Goal: Communication & Community: Answer question/provide support

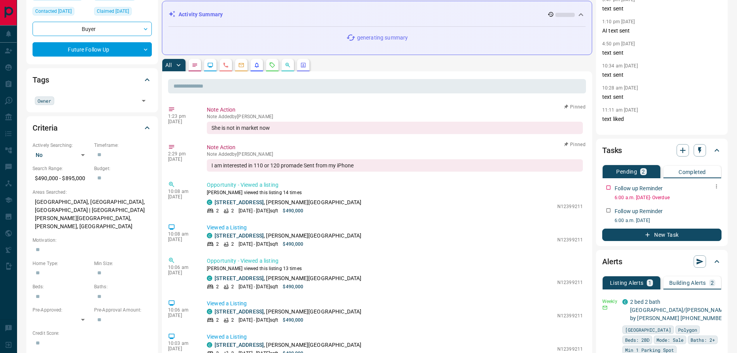
scroll to position [116, 0]
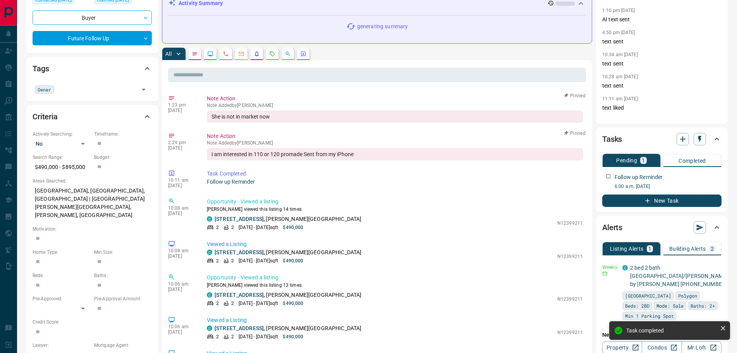
click at [273, 58] on button "button" at bounding box center [272, 54] width 12 height 12
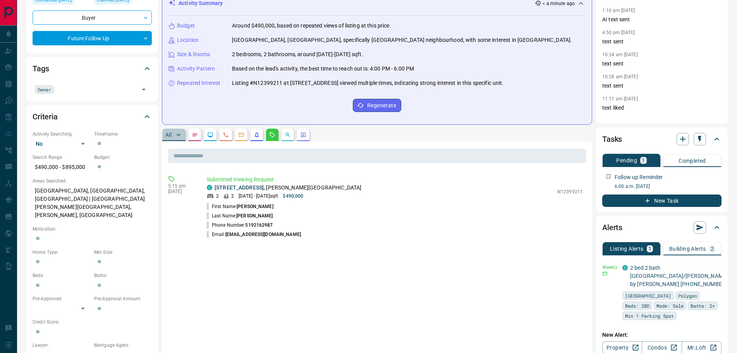
click at [166, 136] on p "All" at bounding box center [168, 134] width 6 height 5
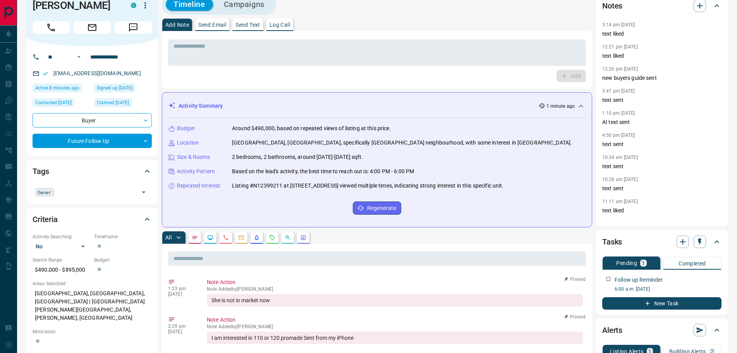
scroll to position [0, 0]
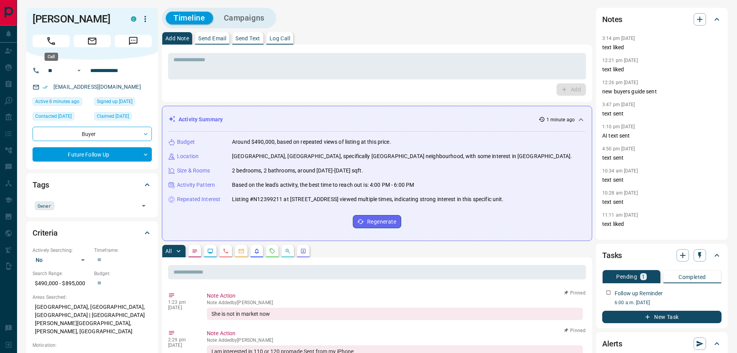
click at [44, 41] on button "Call" at bounding box center [51, 41] width 37 height 12
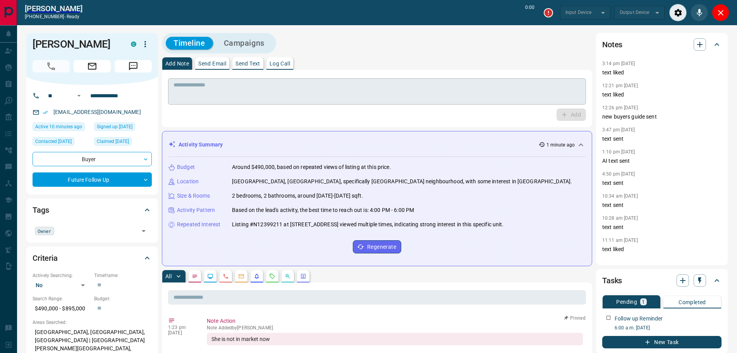
type input "*******"
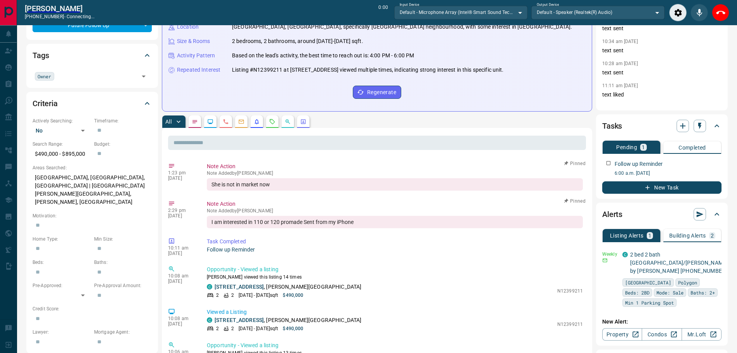
scroll to position [155, 0]
click at [195, 118] on button "button" at bounding box center [195, 121] width 12 height 12
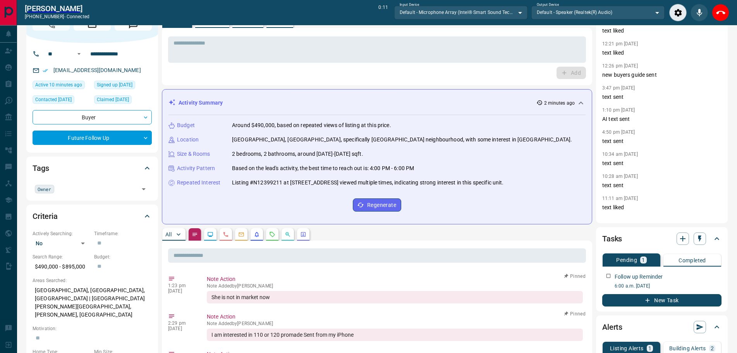
scroll to position [0, 0]
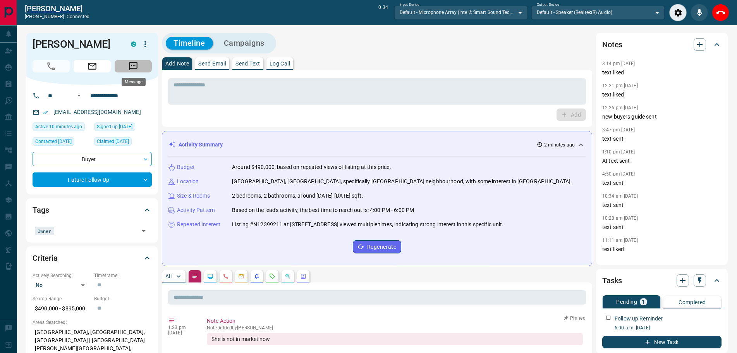
click at [132, 61] on icon "Message" at bounding box center [133, 66] width 10 height 10
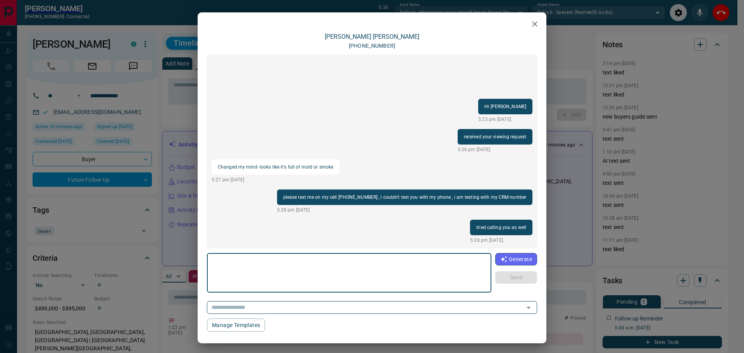
click at [241, 275] on textarea at bounding box center [349, 272] width 274 height 33
type textarea "**********"
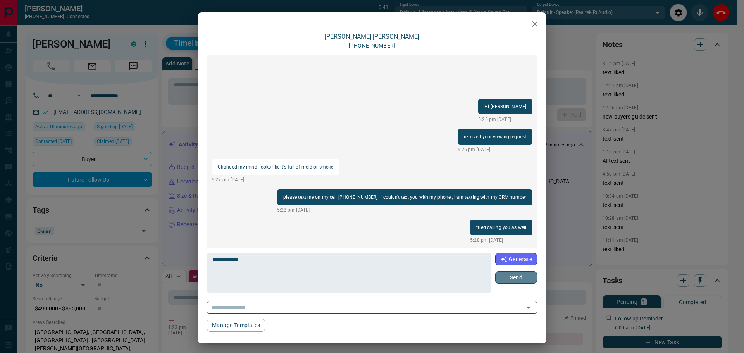
click at [513, 275] on button "Send" at bounding box center [516, 277] width 42 height 12
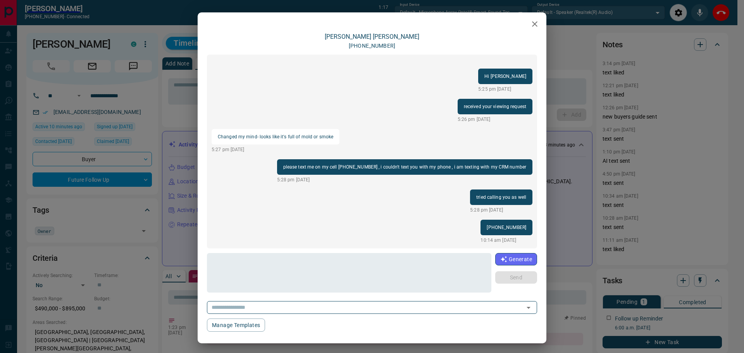
click at [530, 24] on icon "button" at bounding box center [534, 23] width 9 height 9
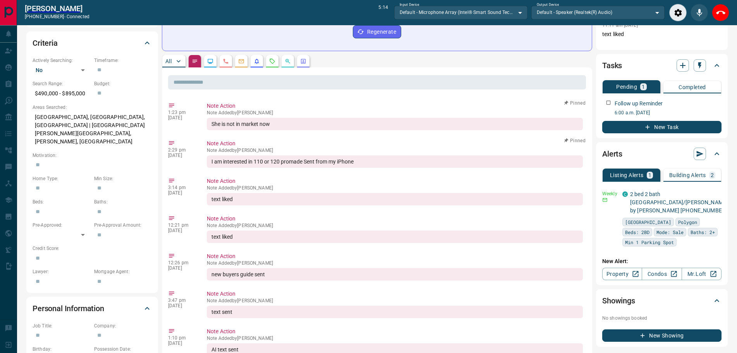
scroll to position [155, 0]
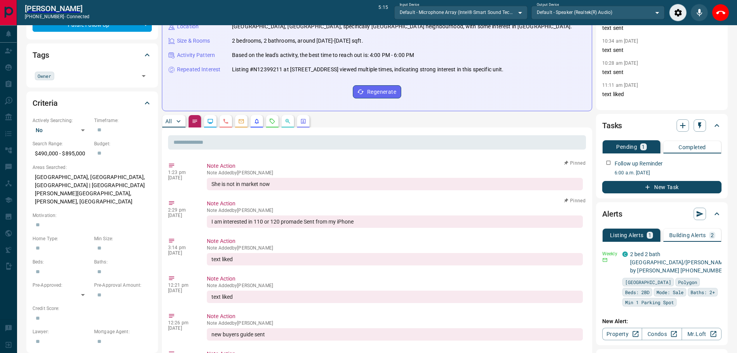
click at [165, 123] on button "All" at bounding box center [173, 121] width 23 height 12
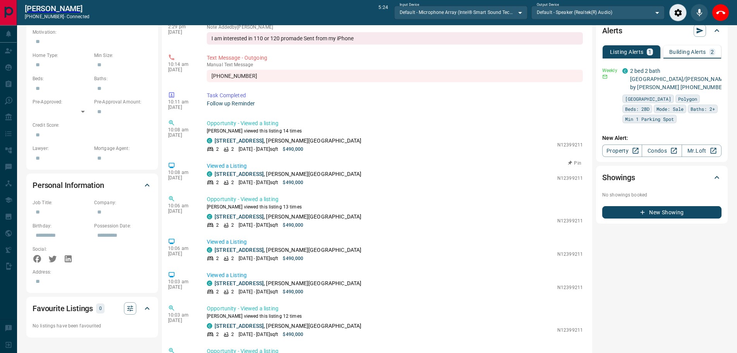
scroll to position [387, 0]
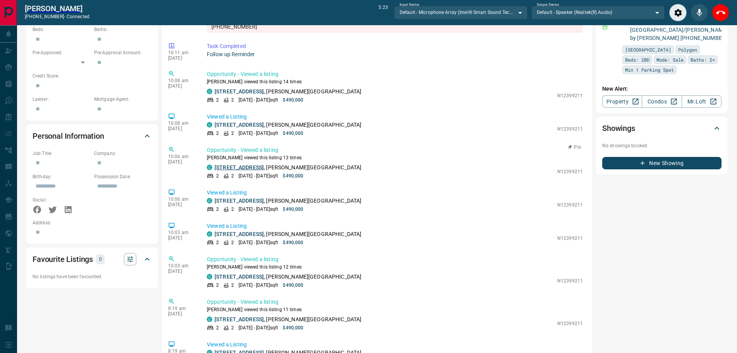
click at [257, 168] on link "[STREET_ADDRESS]" at bounding box center [239, 167] width 49 height 6
click at [720, 13] on icon "End Call" at bounding box center [720, 12] width 9 height 9
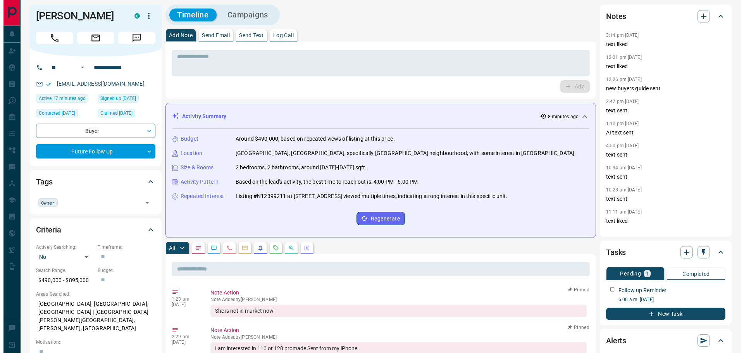
scroll to position [0, 0]
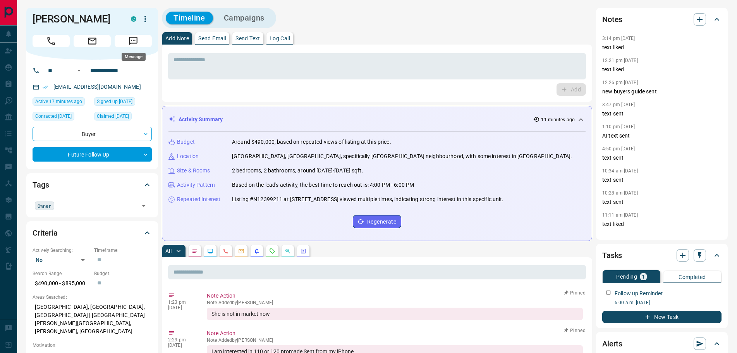
click at [133, 40] on icon "Message" at bounding box center [133, 41] width 10 height 10
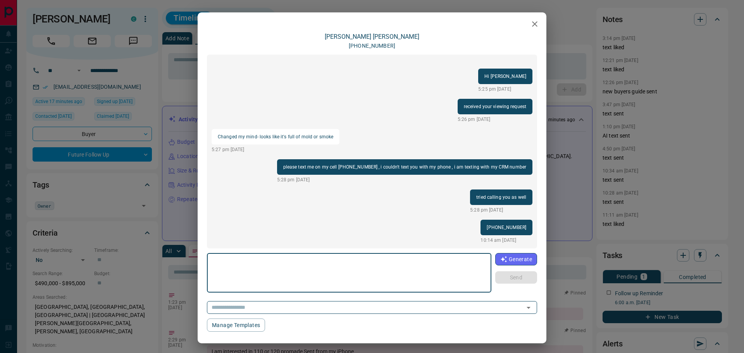
click at [268, 273] on textarea at bounding box center [349, 272] width 274 height 33
type textarea "**********"
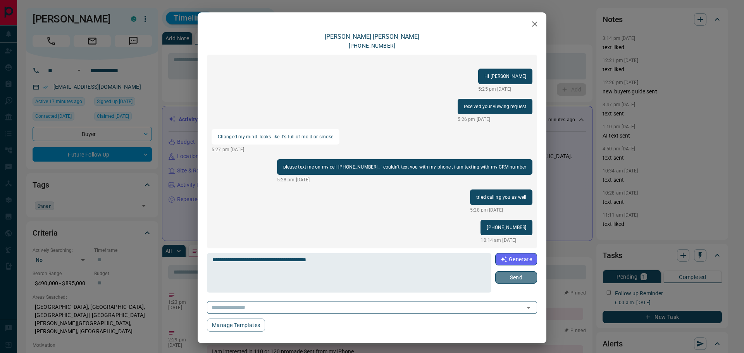
click at [509, 280] on button "Send" at bounding box center [516, 277] width 42 height 12
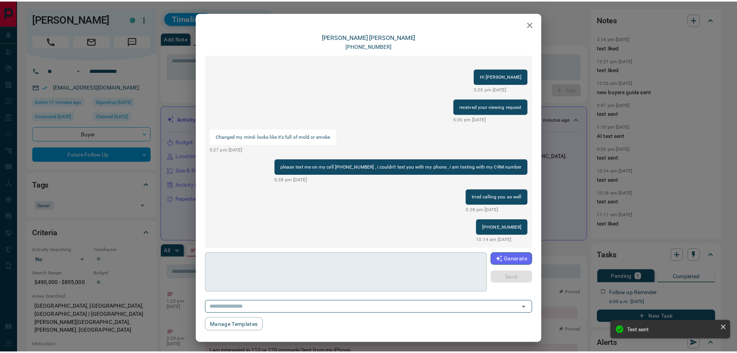
scroll to position [21, 0]
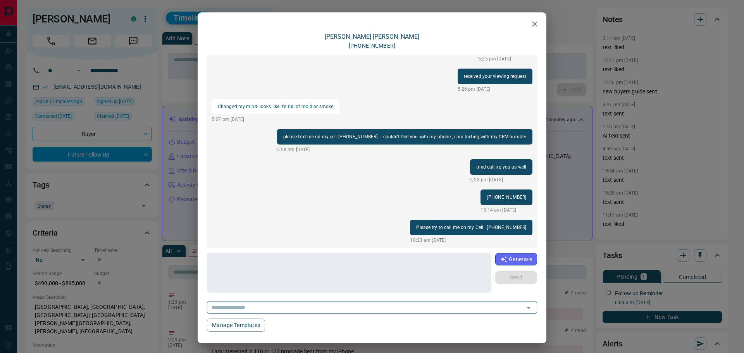
click at [530, 24] on icon "button" at bounding box center [534, 23] width 9 height 9
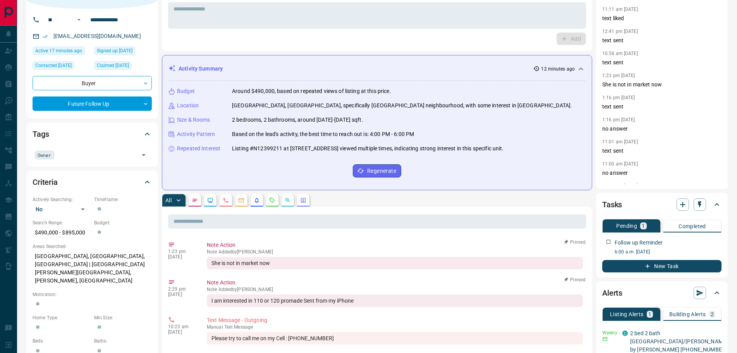
scroll to position [77, 0]
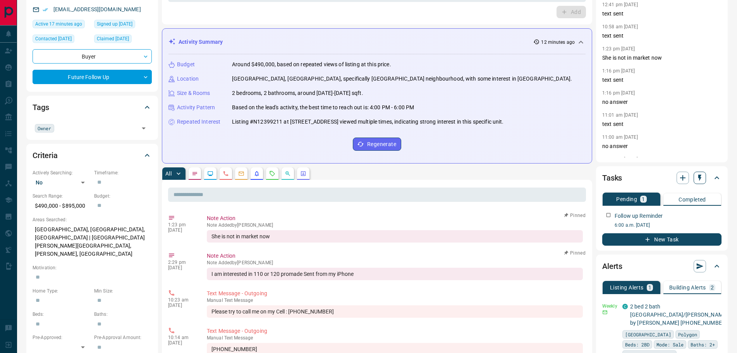
click at [699, 177] on icon "button" at bounding box center [700, 178] width 3 height 7
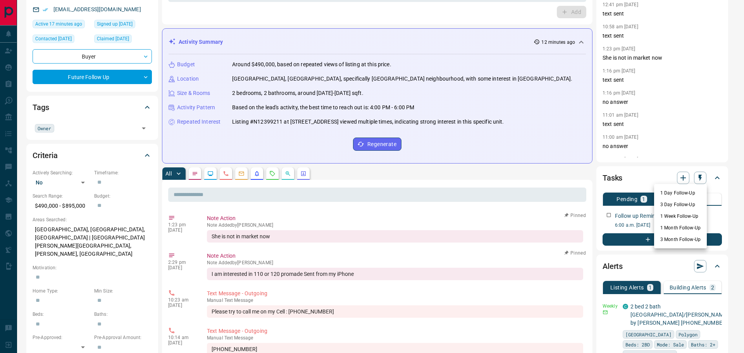
click at [668, 195] on li "1 Day Follow-Up" at bounding box center [680, 193] width 53 height 12
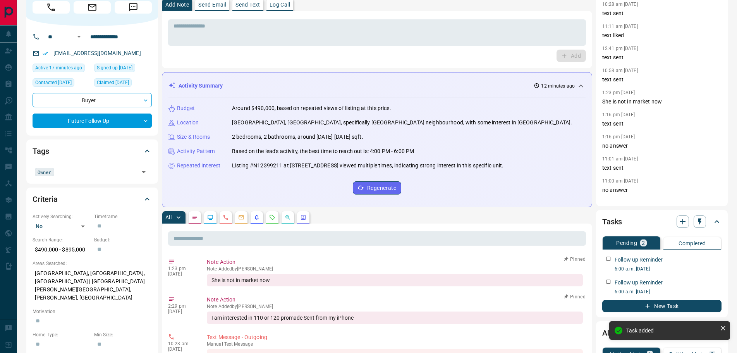
scroll to position [0, 0]
